Goal: Task Accomplishment & Management: Use online tool/utility

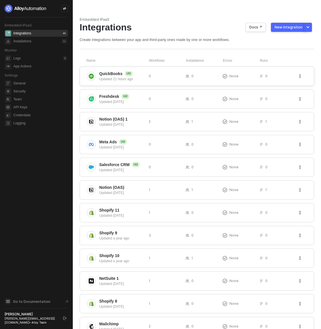
click at [121, 74] on span "QuickBooks" at bounding box center [110, 74] width 23 height 6
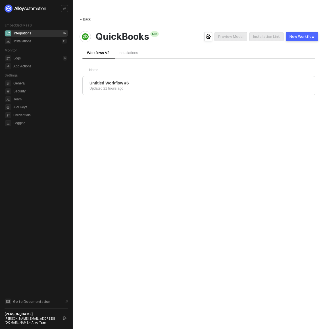
click at [88, 20] on div "← Back" at bounding box center [85, 19] width 11 height 5
